Goal: Transaction & Acquisition: Subscribe to service/newsletter

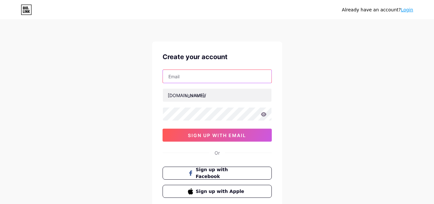
click at [205, 79] on input "text" at bounding box center [217, 76] width 109 height 13
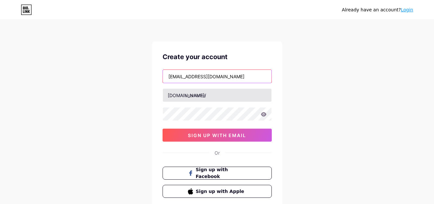
type input "[EMAIL_ADDRESS][DOMAIN_NAME]"
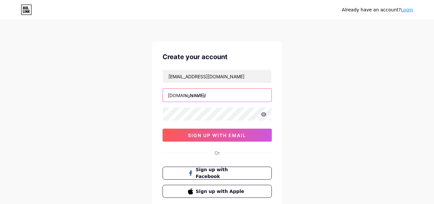
click at [194, 99] on input "text" at bounding box center [217, 95] width 109 height 13
type input "khetigaadi45"
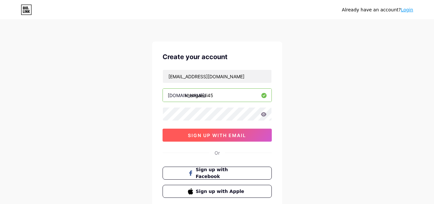
click at [188, 135] on button "sign up with email" at bounding box center [217, 135] width 109 height 13
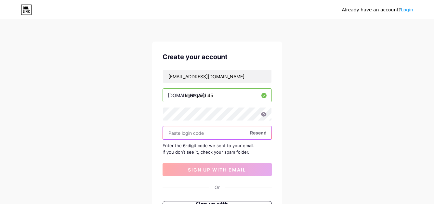
paste input "796927"
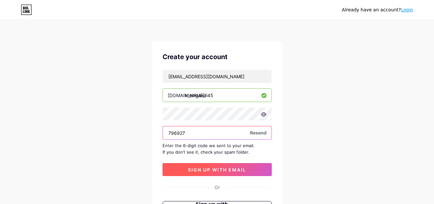
type input "796927"
click at [198, 168] on span "sign up with email" at bounding box center [217, 170] width 58 height 6
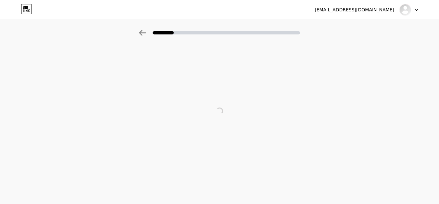
click at [416, 9] on icon at bounding box center [417, 10] width 3 height 2
click at [319, 53] on div at bounding box center [219, 111] width 439 height 130
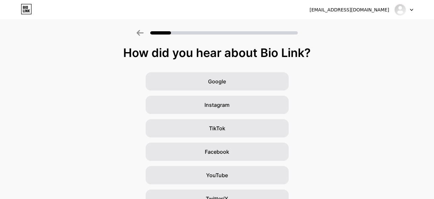
click at [263, 54] on div "How did you hear about Bio Link?" at bounding box center [216, 52] width 427 height 13
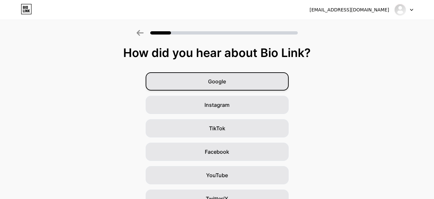
click at [255, 76] on div "Google" at bounding box center [217, 81] width 143 height 18
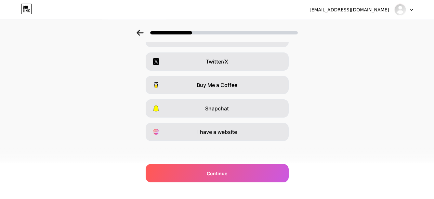
scroll to position [114, 0]
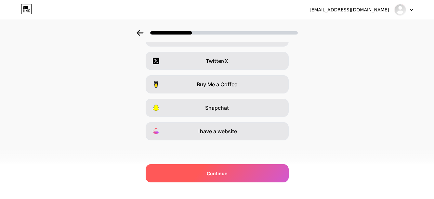
click at [227, 167] on div "Continue" at bounding box center [217, 173] width 143 height 18
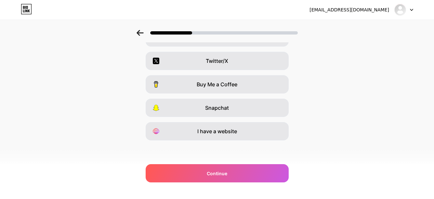
scroll to position [81, 0]
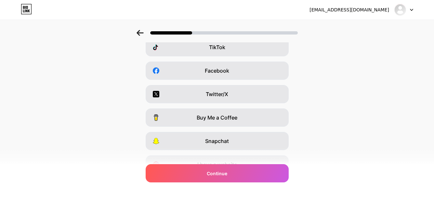
click at [232, 118] on span "Buy Me a Coffee" at bounding box center [217, 117] width 41 height 8
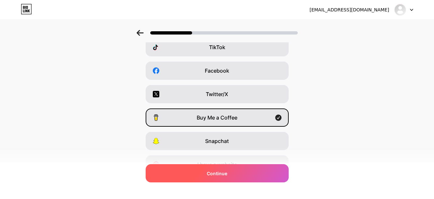
click at [232, 176] on div "Continue" at bounding box center [217, 173] width 143 height 18
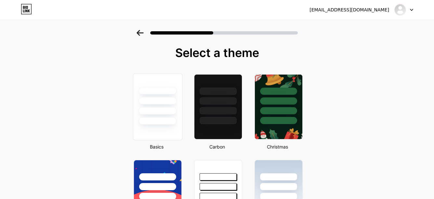
click at [171, 131] on div at bounding box center [157, 106] width 49 height 67
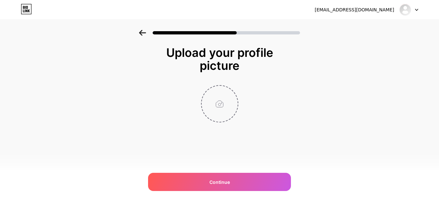
click at [224, 103] on input "file" at bounding box center [220, 104] width 36 height 36
type input "C:\fakepath\logo kg.jpg"
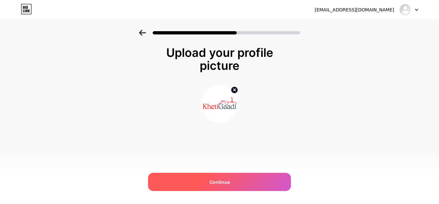
click at [204, 178] on div "Continue" at bounding box center [219, 182] width 143 height 18
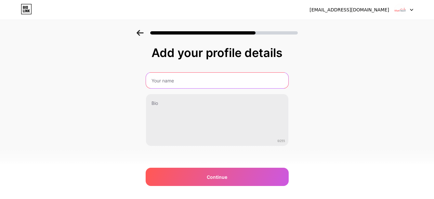
click at [196, 77] on input "text" at bounding box center [217, 80] width 142 height 16
type input "khetigaadi company"
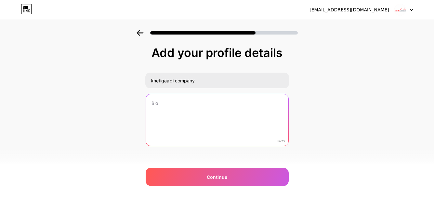
click at [182, 131] on textarea at bounding box center [217, 120] width 142 height 52
paste textarea "Khetigaadi is India's first only one of its kind platform with digital market p…"
type textarea "Khetigaadi is India's first only one of its kind platform with digital market p…"
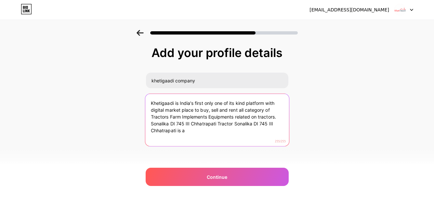
click at [230, 130] on textarea "Khetigaadi is India's first only one of its kind platform with digital market p…" at bounding box center [217, 120] width 144 height 53
drag, startPoint x: 192, startPoint y: 134, endPoint x: 154, endPoint y: 95, distance: 54.0
click at [154, 95] on textarea "Khetigaadi is India's first only one of its kind platform with digital market p…" at bounding box center [217, 120] width 144 height 53
click at [200, 131] on textarea "Khetigaadi is India's first only one of its kind platform with digital market p…" at bounding box center [217, 120] width 144 height 53
drag, startPoint x: 205, startPoint y: 132, endPoint x: 144, endPoint y: 97, distance: 70.3
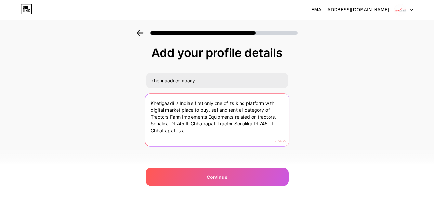
click at [145, 97] on textarea "Khetigaadi is India's first only one of its kind platform with digital market p…" at bounding box center [217, 120] width 144 height 53
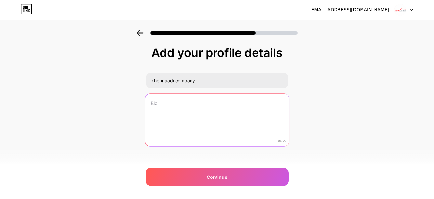
paste textarea "Sonalika DI 745 III Chhatrapati Tractor Sonalika DI 745 III Chhatrapati is a ro…"
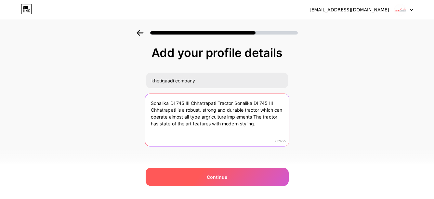
type textarea "Sonalika DI 745 III Chhatrapati Tractor Sonalika DI 745 III Chhatrapati is a ro…"
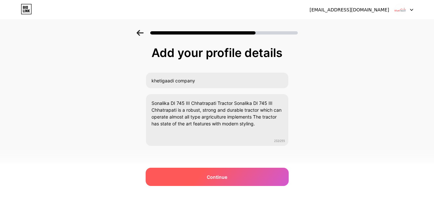
click at [212, 178] on span "Continue" at bounding box center [217, 176] width 20 height 7
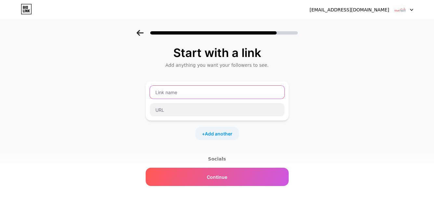
click at [190, 95] on input "text" at bounding box center [217, 91] width 135 height 13
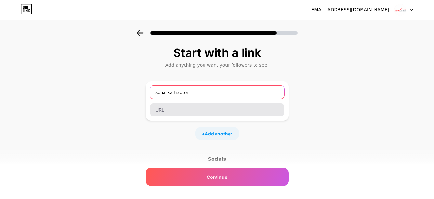
type input "sonalika tractor"
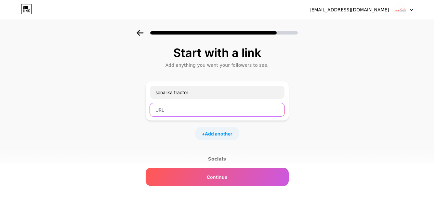
click at [185, 111] on input "text" at bounding box center [217, 109] width 135 height 13
paste input "[URL][DOMAIN_NAME]"
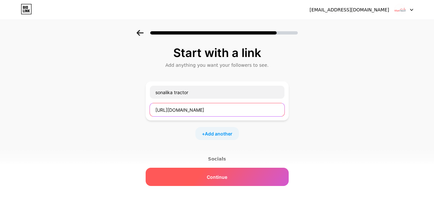
type input "[URL][DOMAIN_NAME]"
click at [227, 173] on span "Continue" at bounding box center [217, 176] width 20 height 7
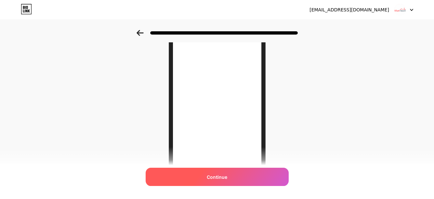
scroll to position [62, 0]
click at [210, 173] on span "Continue" at bounding box center [217, 176] width 20 height 7
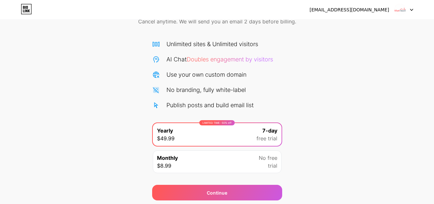
scroll to position [58, 0]
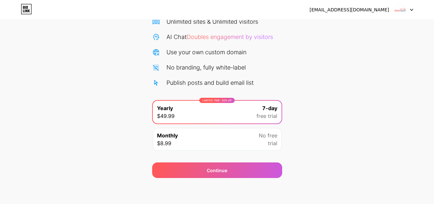
click at [319, 78] on div "Start your 7 day free trial Cancel anytime. We will send you an email 2 days be…" at bounding box center [217, 75] width 434 height 206
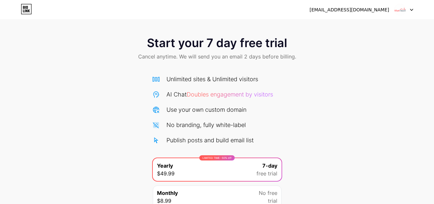
click at [263, 52] on div "Start your 7 day free trial Cancel anytime. We will send you an email 2 days be…" at bounding box center [217, 49] width 434 height 38
click at [251, 47] on span "Start your 7 day free trial" at bounding box center [217, 42] width 140 height 13
click at [250, 46] on span "Start your 7 day free trial" at bounding box center [217, 42] width 140 height 13
click at [235, 95] on span "Doubles engagement by visitors" at bounding box center [230, 94] width 86 height 7
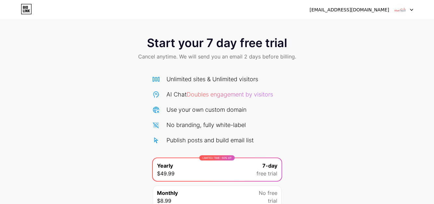
click at [407, 12] on div at bounding box center [403, 10] width 19 height 12
click at [382, 8] on div "[EMAIL_ADDRESS][DOMAIN_NAME]" at bounding box center [349, 10] width 80 height 7
click at [397, 9] on img at bounding box center [400, 10] width 12 height 12
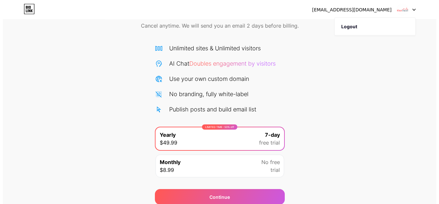
scroll to position [58, 0]
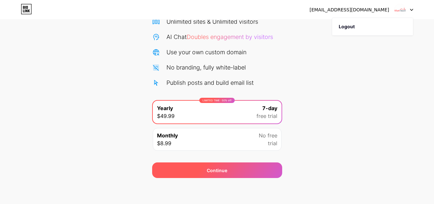
click at [204, 171] on div "Continue" at bounding box center [217, 171] width 130 height 16
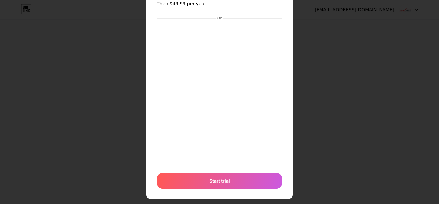
scroll to position [45, 0]
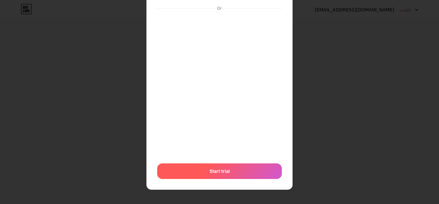
click at [214, 168] on div "Start trial" at bounding box center [219, 171] width 125 height 16
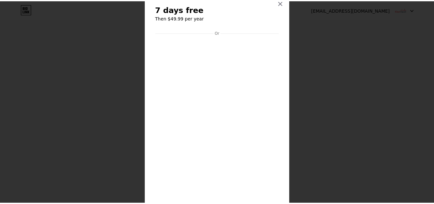
scroll to position [0, 0]
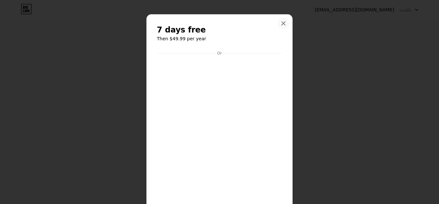
click at [278, 22] on div at bounding box center [284, 24] width 12 height 12
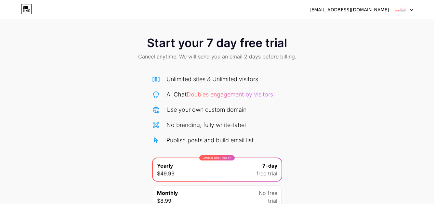
click at [225, 97] on span "Doubles engagement by visitors" at bounding box center [230, 94] width 86 height 7
click at [20, 13] on div "[EMAIL_ADDRESS][DOMAIN_NAME] Logout" at bounding box center [217, 10] width 434 height 12
click at [28, 10] on icon at bounding box center [26, 9] width 11 height 10
click at [399, 11] on img at bounding box center [400, 10] width 12 height 12
click at [370, 9] on div "[EMAIL_ADDRESS][DOMAIN_NAME]" at bounding box center [349, 10] width 80 height 7
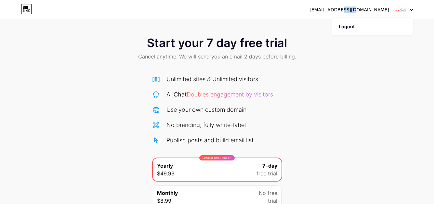
click at [370, 9] on div "[EMAIL_ADDRESS][DOMAIN_NAME]" at bounding box center [349, 10] width 80 height 7
click at [399, 10] on img at bounding box center [400, 10] width 12 height 12
click at [411, 10] on icon at bounding box center [411, 10] width 3 height 2
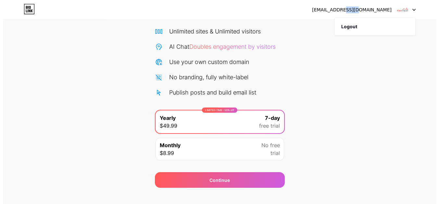
scroll to position [58, 0]
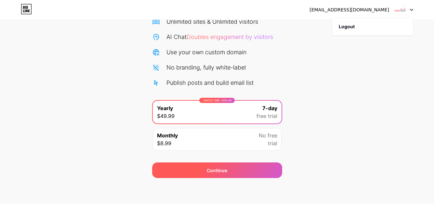
click at [205, 170] on div "Continue" at bounding box center [217, 171] width 130 height 16
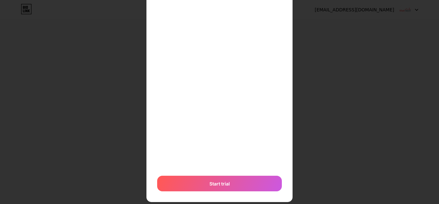
scroll to position [90, 0]
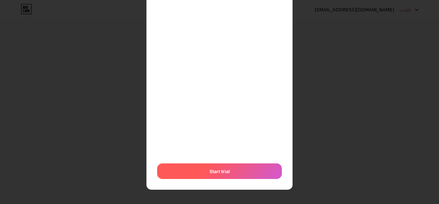
click at [239, 172] on div "Start trial" at bounding box center [219, 171] width 125 height 16
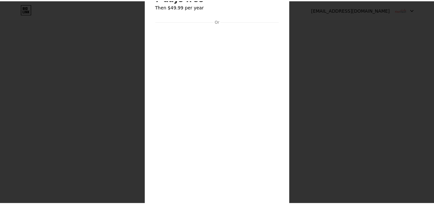
scroll to position [0, 0]
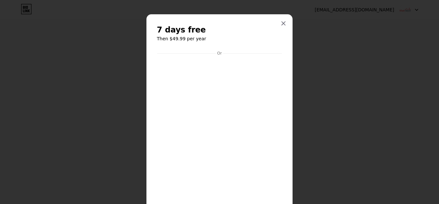
click at [278, 23] on div at bounding box center [284, 24] width 12 height 12
